Goal: Information Seeking & Learning: Learn about a topic

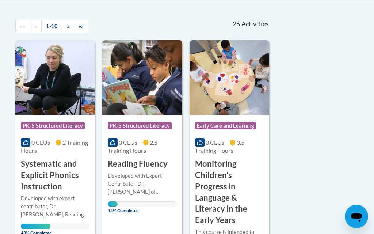
click at [69, 186] on h3 "Systematic and Explicit Phonics Instruction" at bounding box center [55, 175] width 69 height 34
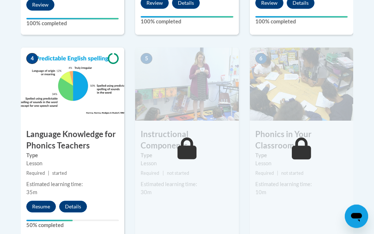
scroll to position [408, 0]
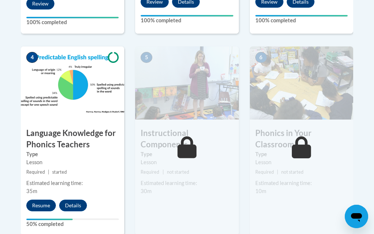
click at [47, 203] on button "Resume" at bounding box center [41, 205] width 30 height 12
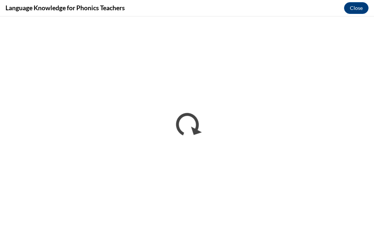
scroll to position [191, 0]
